Goal: Navigation & Orientation: Find specific page/section

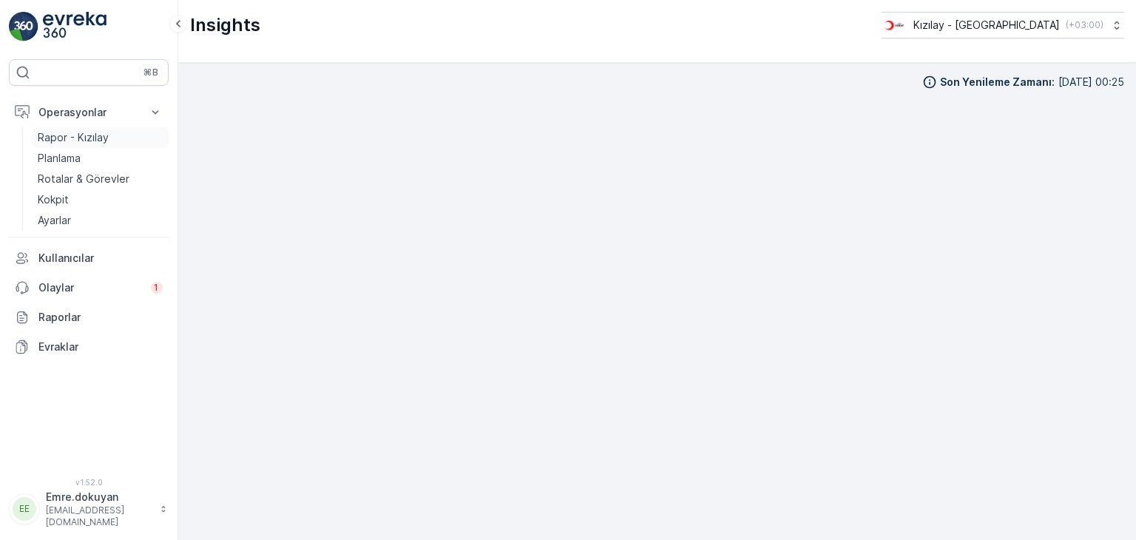
scroll to position [13, 0]
click at [55, 205] on p "Kokpit" at bounding box center [53, 199] width 31 height 15
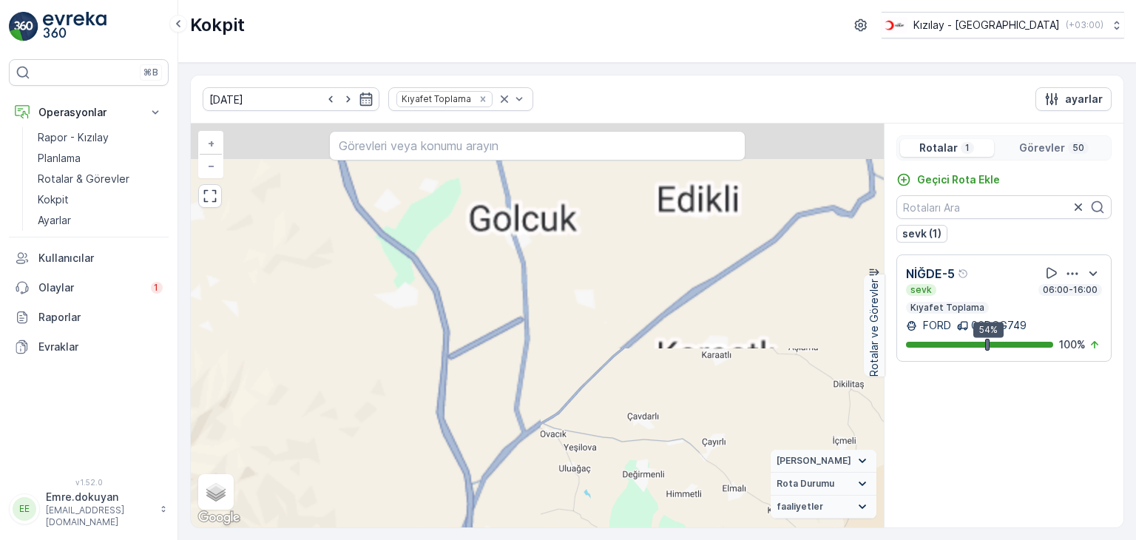
drag, startPoint x: 592, startPoint y: 397, endPoint x: 770, endPoint y: 574, distance: 251.5
click at [770, 539] on html "⌘B Operasyonlar Rapor - Kızılay Planlama Rotalar & Görevler Kokpit Ayarlar Kull…" at bounding box center [568, 270] width 1136 height 540
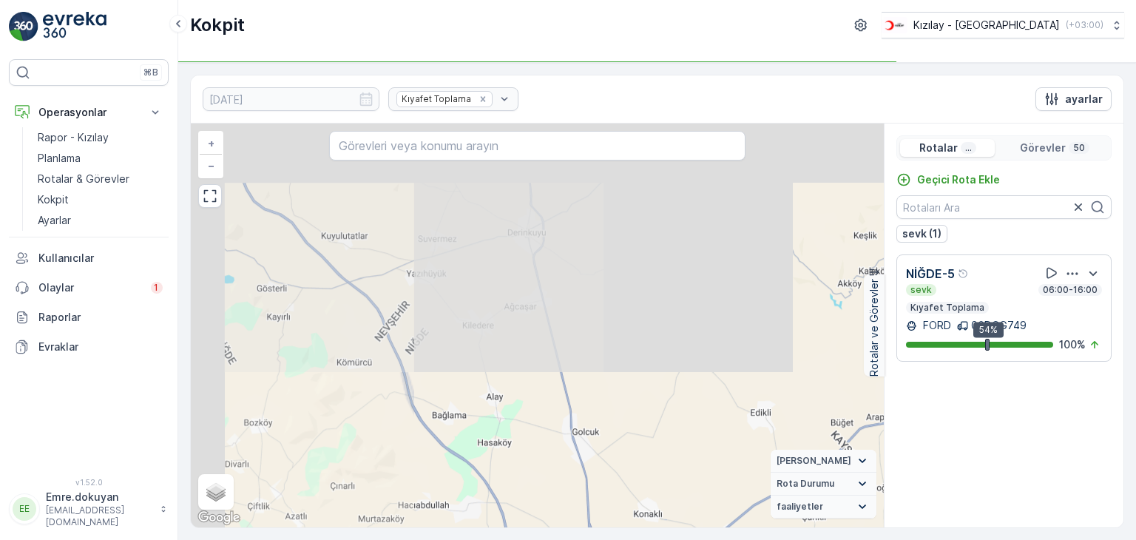
drag, startPoint x: 648, startPoint y: 361, endPoint x: 712, endPoint y: 574, distance: 222.4
click at [712, 539] on html "⌘B Operasyonlar Rapor - Kızılay Planlama Rotalar & Görevler Kokpit Ayarlar Kull…" at bounding box center [568, 270] width 1136 height 540
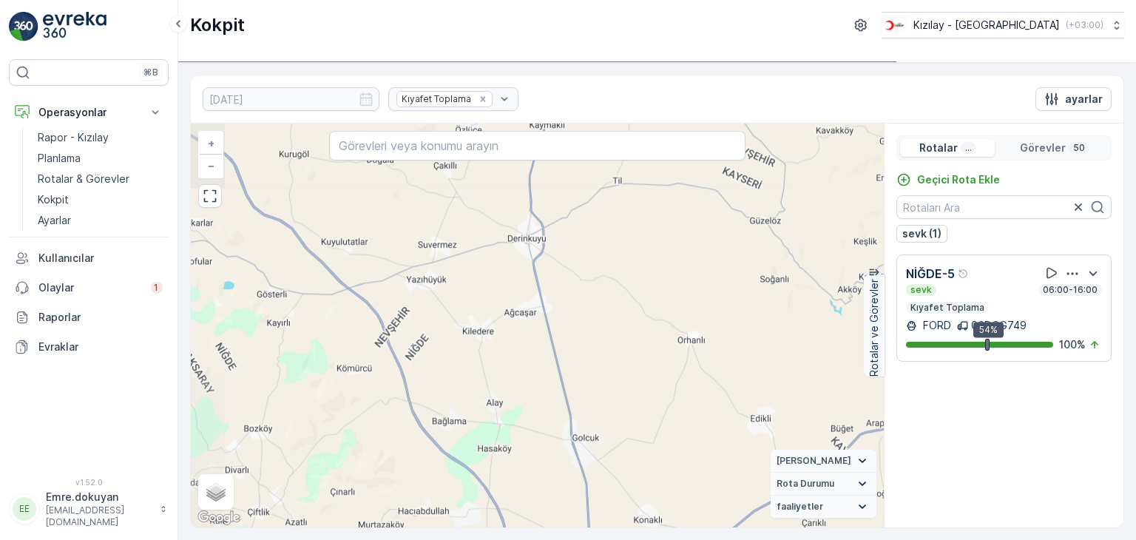
drag, startPoint x: 621, startPoint y: 313, endPoint x: 592, endPoint y: 490, distance: 179.9
click at [592, 490] on div "16 30 4 + − Uydu Yol haritası Arazi Karışık Leaflet Klavye kısayolları Harita V…" at bounding box center [537, 325] width 693 height 404
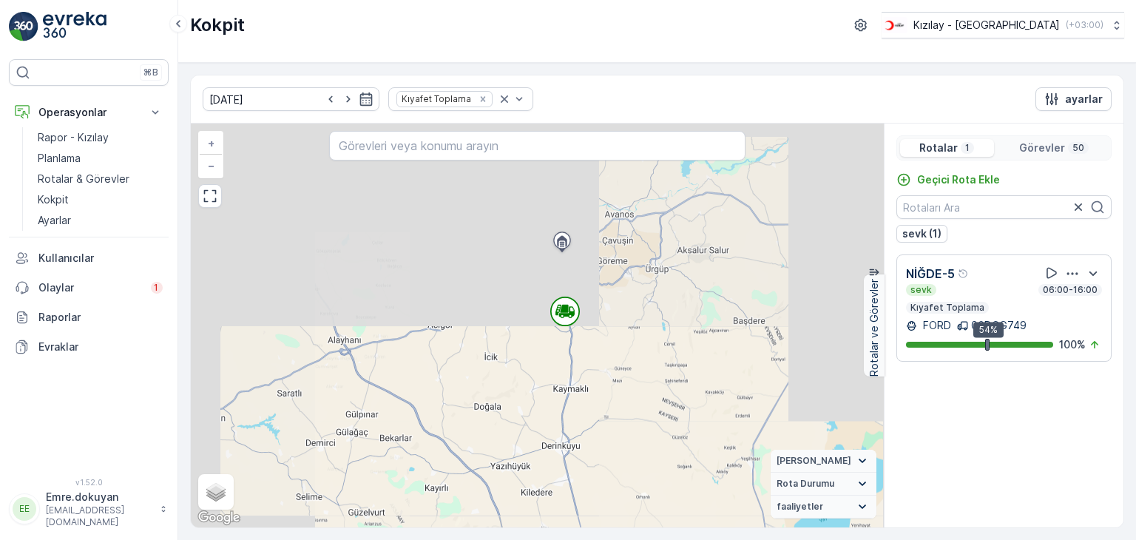
drag, startPoint x: 583, startPoint y: 362, endPoint x: 592, endPoint y: 456, distance: 95.1
click at [592, 456] on div "16 34 + − Uydu Yol haritası Arazi Karışık Leaflet Klavye kısayolları Harita Ver…" at bounding box center [537, 325] width 693 height 404
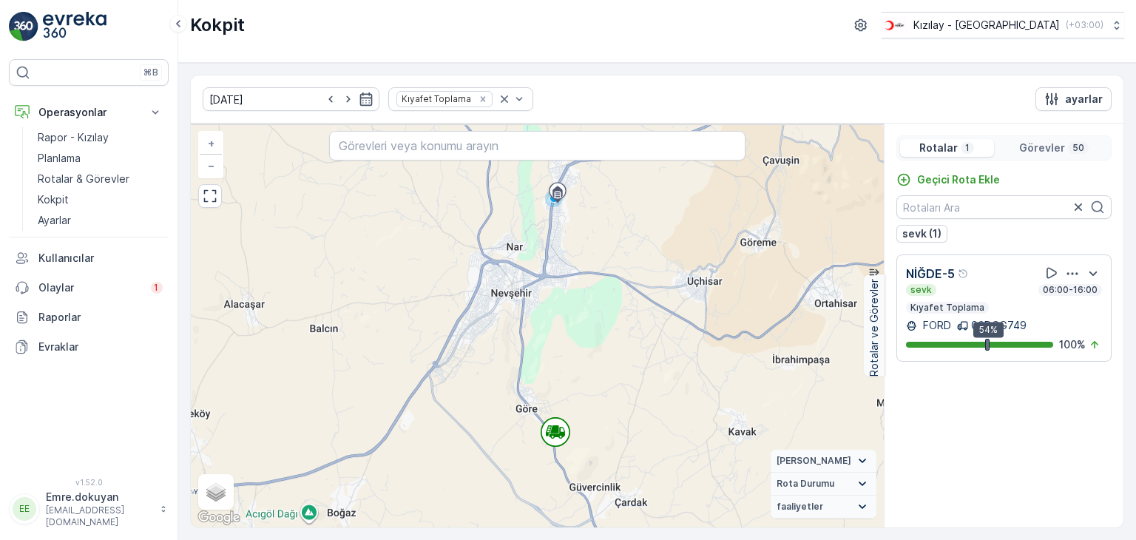
drag, startPoint x: 586, startPoint y: 325, endPoint x: 628, endPoint y: 441, distance: 122.5
click at [628, 441] on div "8 8 6 23 3 + − Uydu Yol haritası Arazi Karışık Leaflet Klavye kısayolları Harit…" at bounding box center [537, 325] width 693 height 404
